Goal: Obtain resource: Download file/media

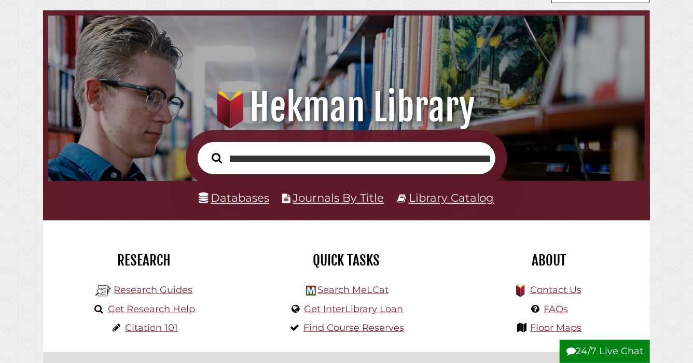
scroll to position [197, 591]
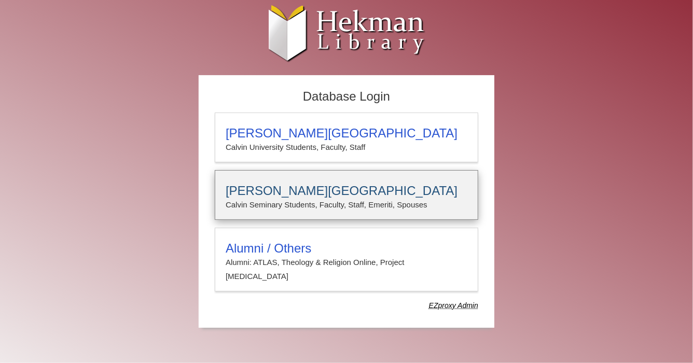
type input "**********"
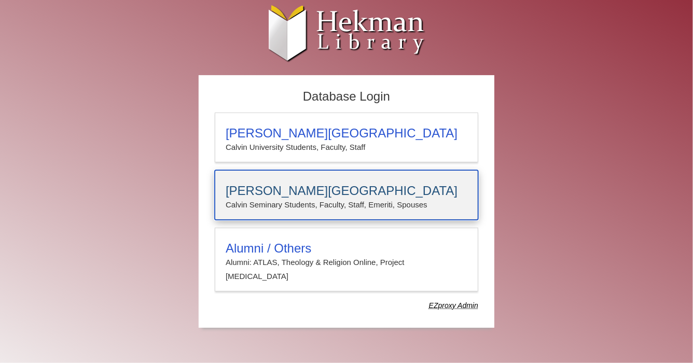
click at [306, 196] on h3 "[PERSON_NAME][GEOGRAPHIC_DATA]" at bounding box center [346, 190] width 242 height 15
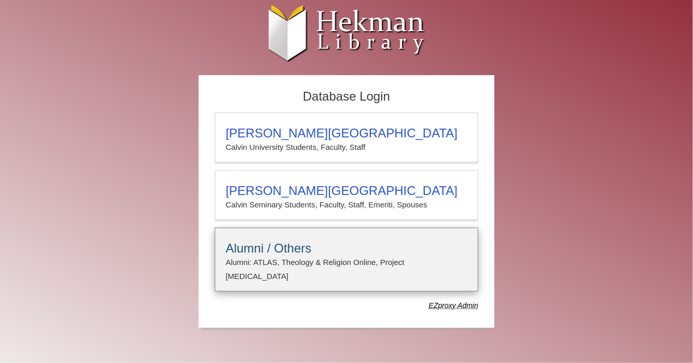
click at [305, 255] on h3 "Alumni / Others" at bounding box center [346, 248] width 242 height 15
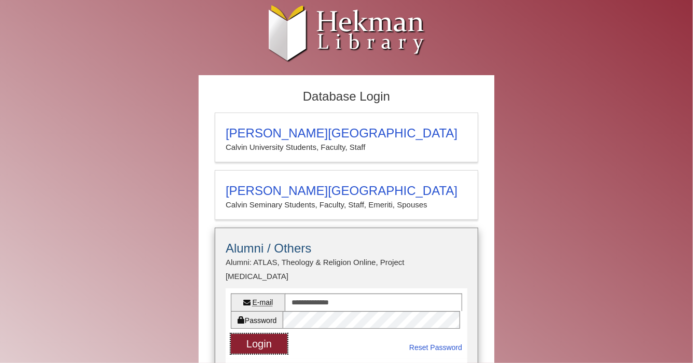
click at [264, 334] on button "Login" at bounding box center [259, 344] width 56 height 20
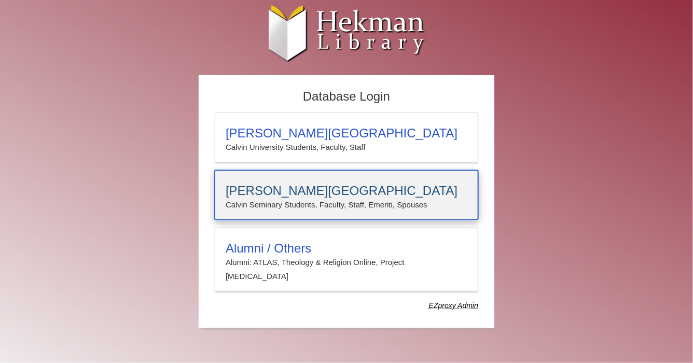
click at [329, 199] on p "Calvin Seminary Students, Faculty, Staff, Emeriti, Spouses" at bounding box center [346, 204] width 242 height 13
